Goal: Check status

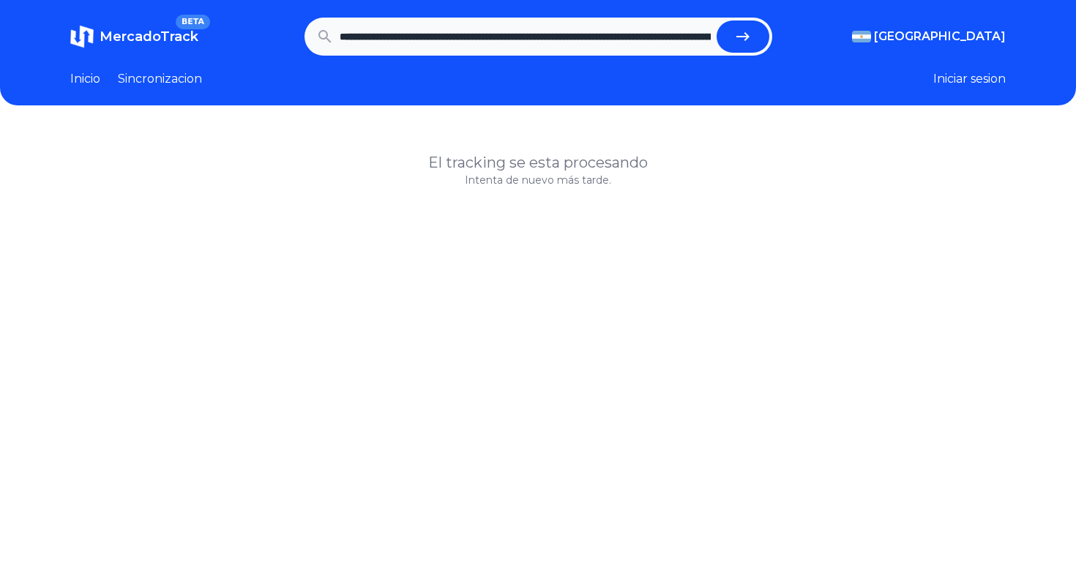
scroll to position [0, 798]
click at [716, 20] on button "submit" at bounding box center [742, 36] width 53 height 32
type input "**********"
